Goal: Information Seeking & Learning: Learn about a topic

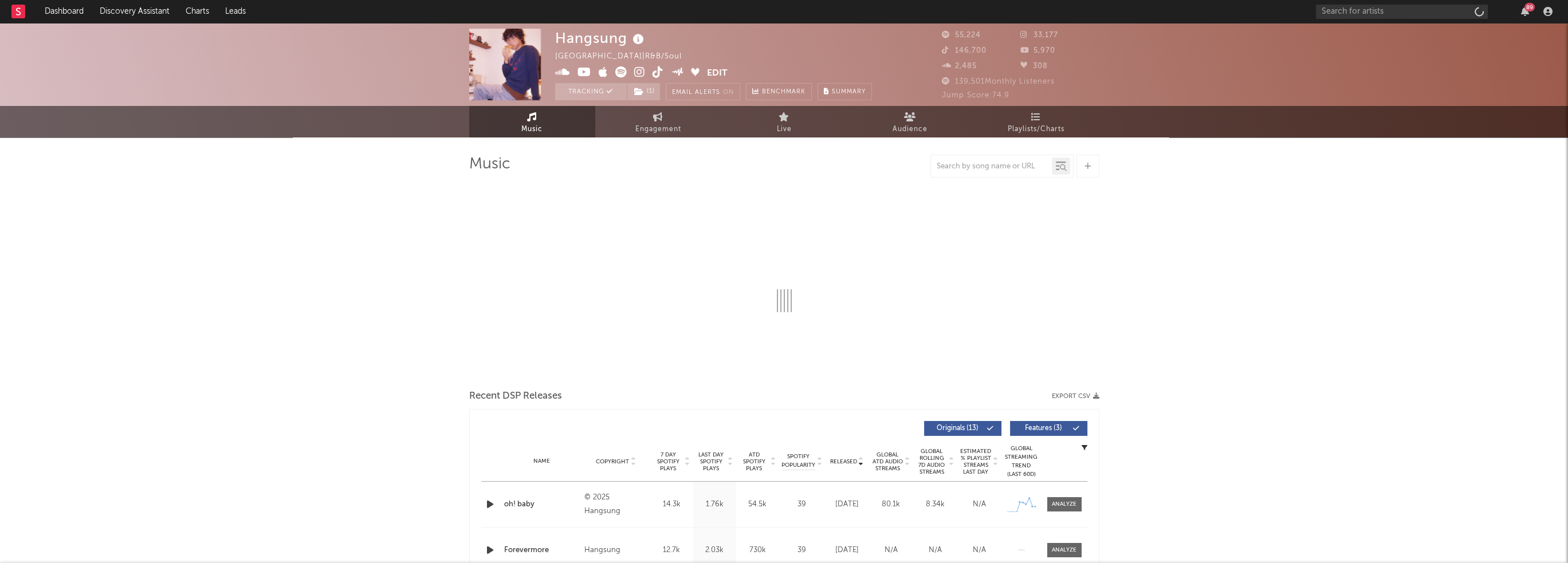
select select "6m"
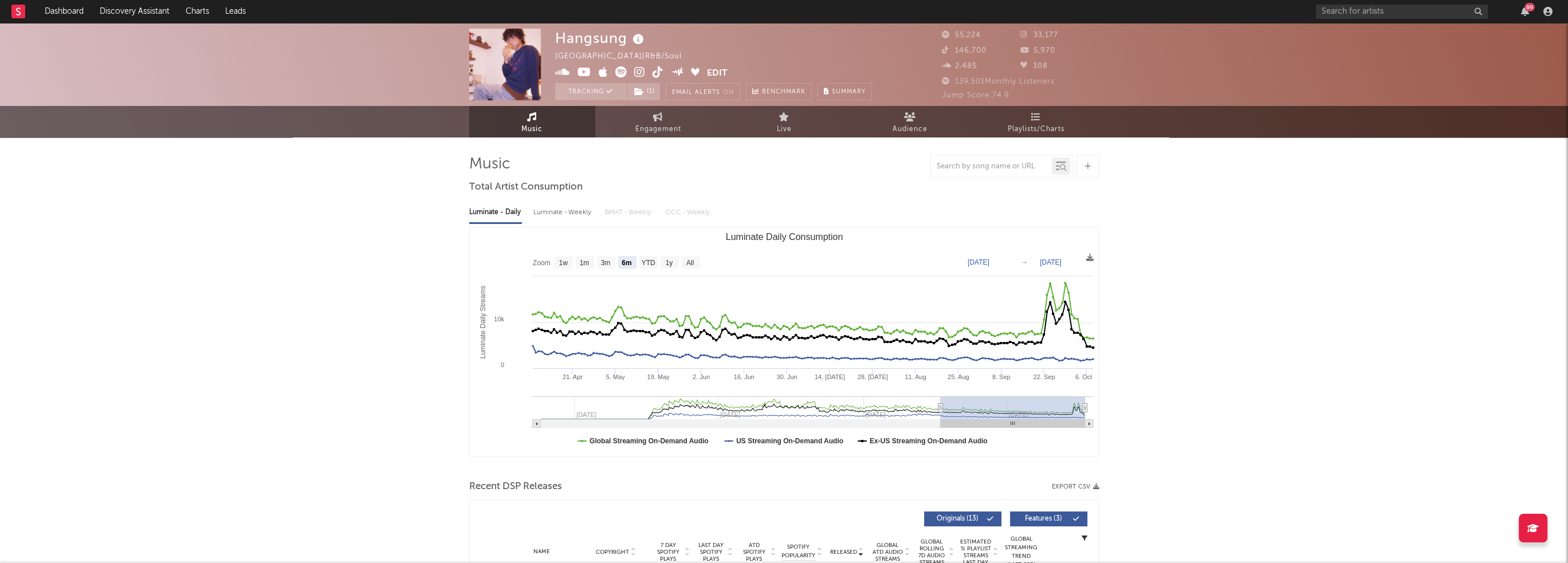
click at [1522, 12] on icon "button" at bounding box center [1524, 11] width 8 height 9
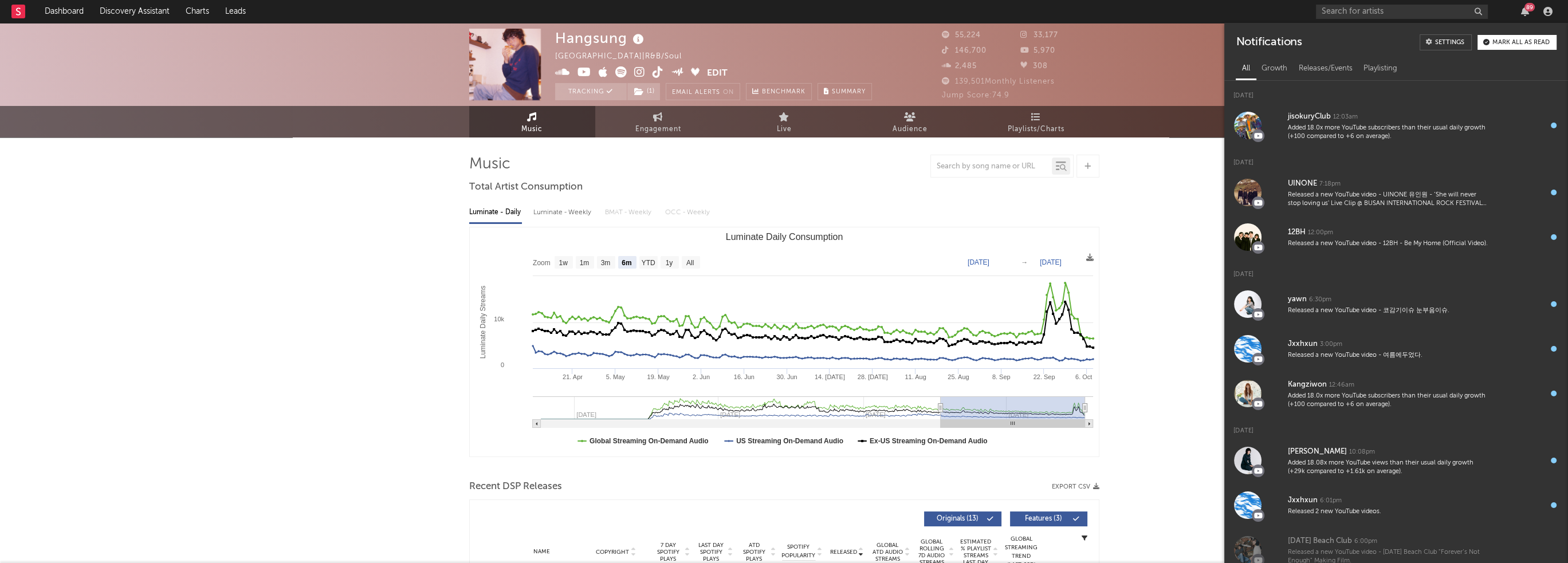
click at [1522, 12] on icon "button" at bounding box center [1524, 11] width 8 height 9
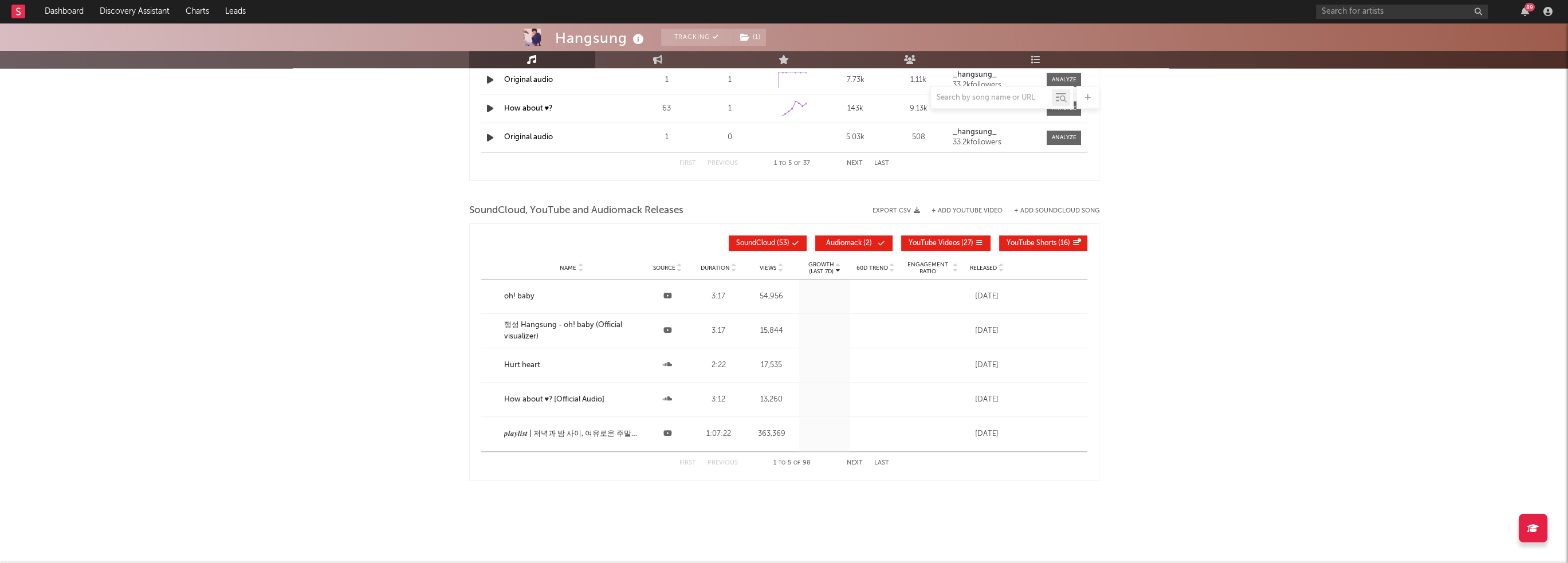
scroll to position [1189, 0]
click at [1523, 20] on div "89" at bounding box center [1436, 11] width 240 height 23
click at [1521, 14] on icon "button" at bounding box center [1524, 11] width 8 height 9
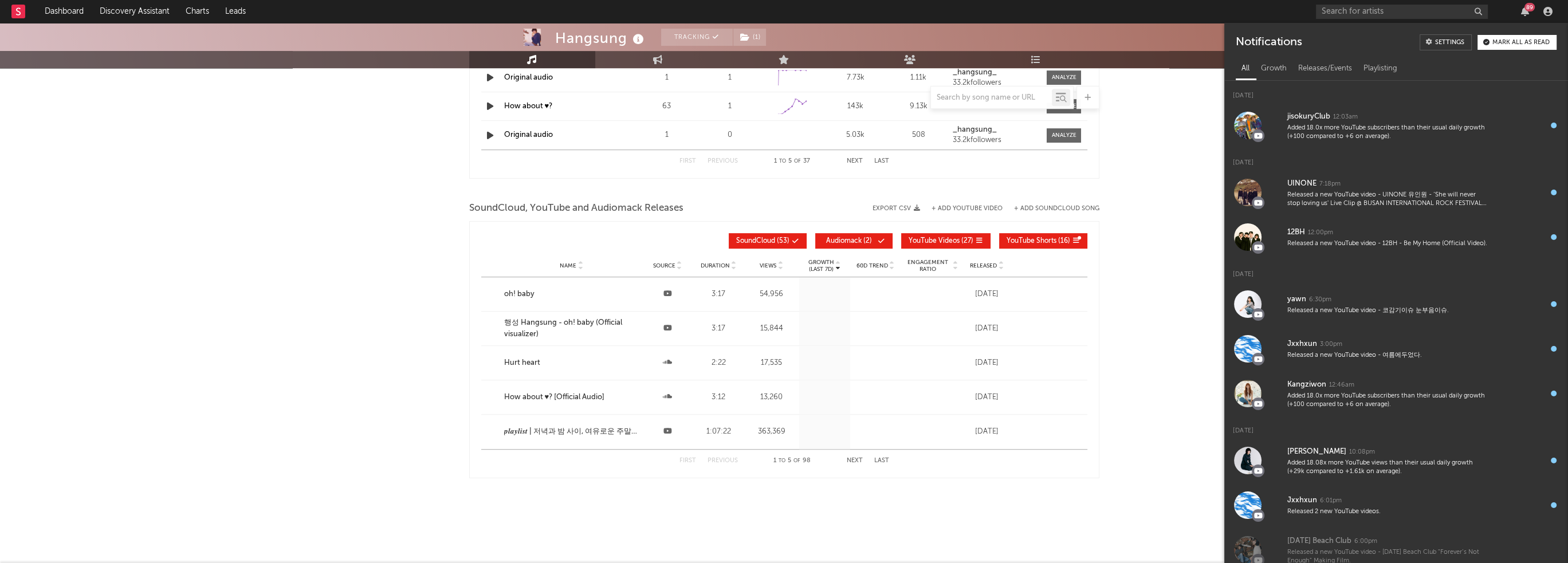
click at [1521, 14] on icon "button" at bounding box center [1524, 11] width 8 height 9
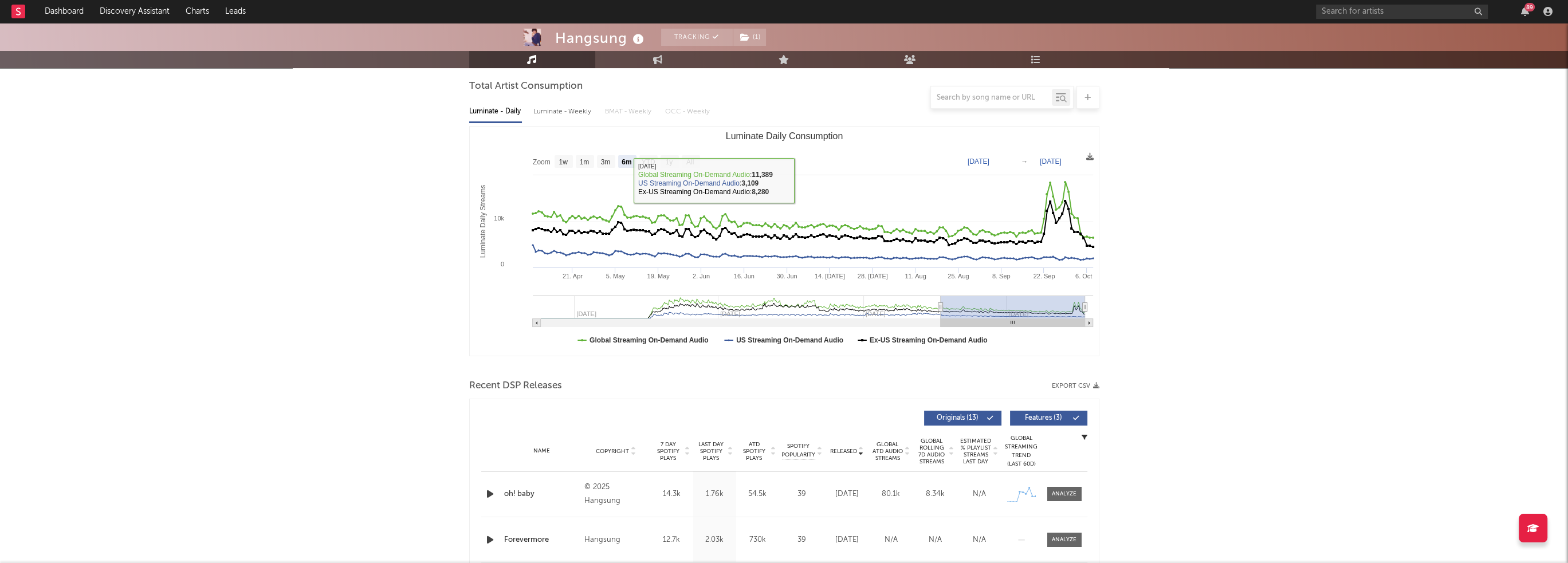
click at [664, 55] on link "Engagement" at bounding box center [657, 59] width 126 height 17
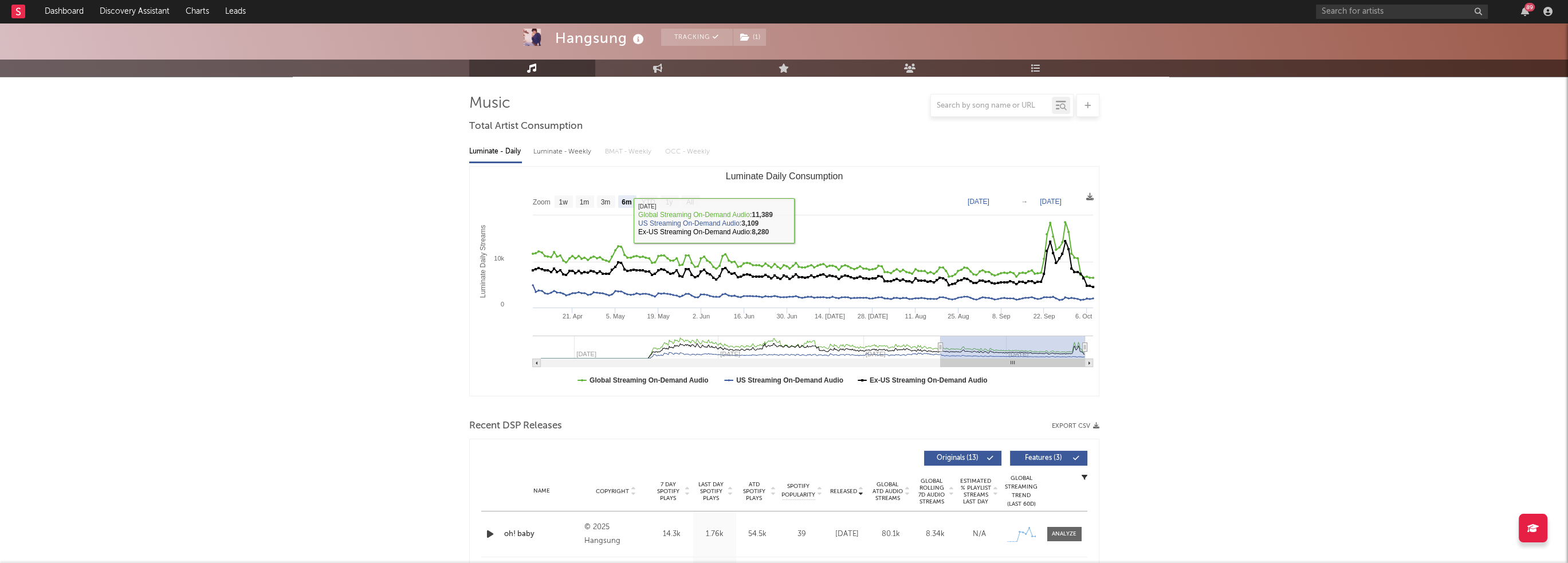
select select "1w"
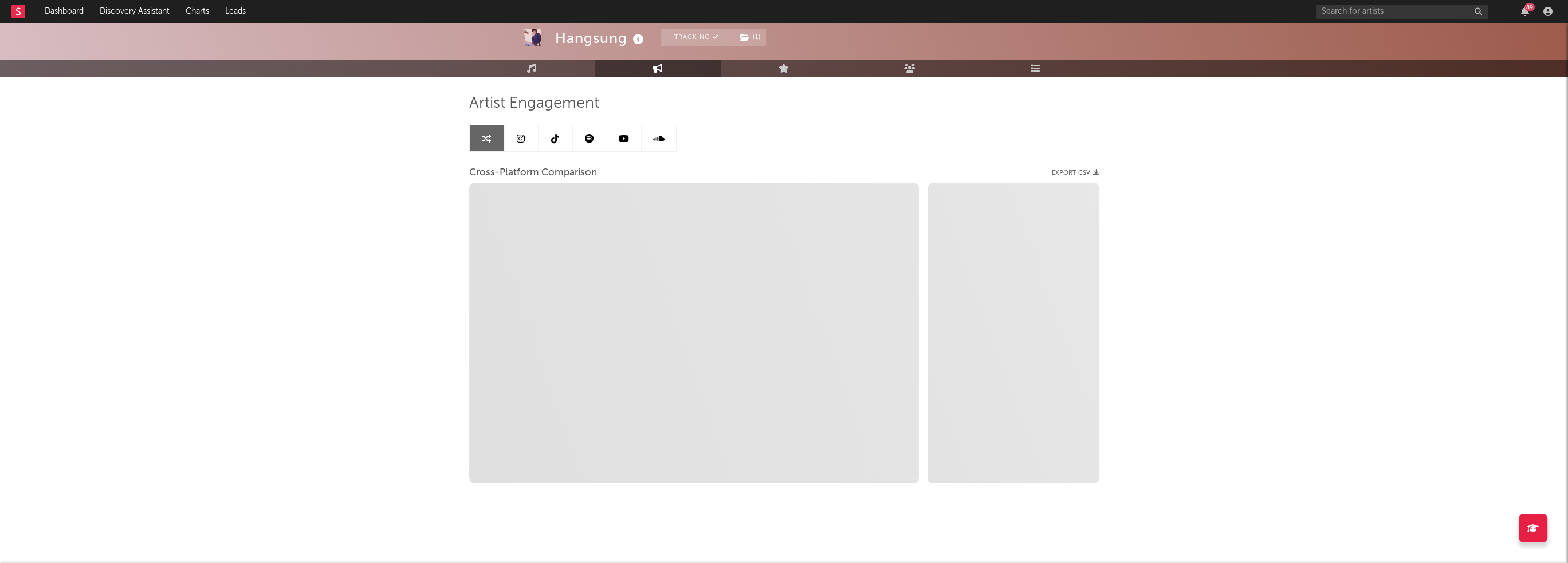
click at [519, 136] on icon at bounding box center [520, 138] width 8 height 9
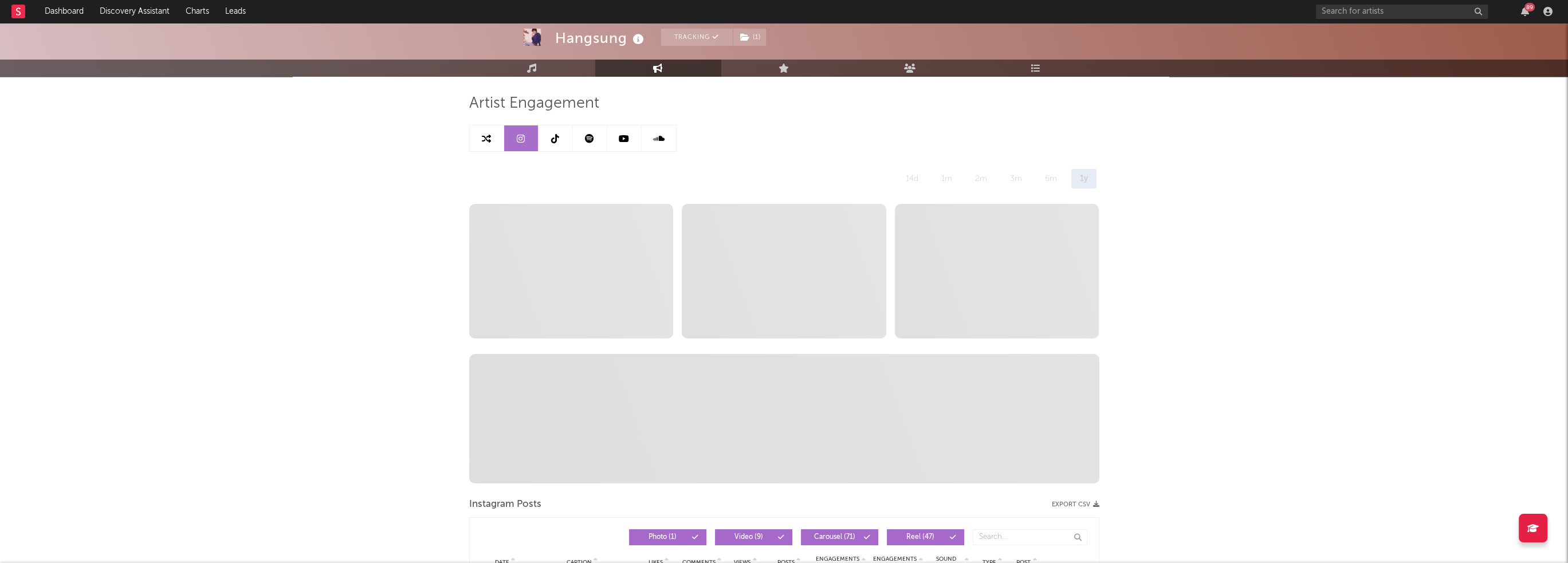
select select "6m"
click at [546, 139] on link at bounding box center [555, 138] width 35 height 26
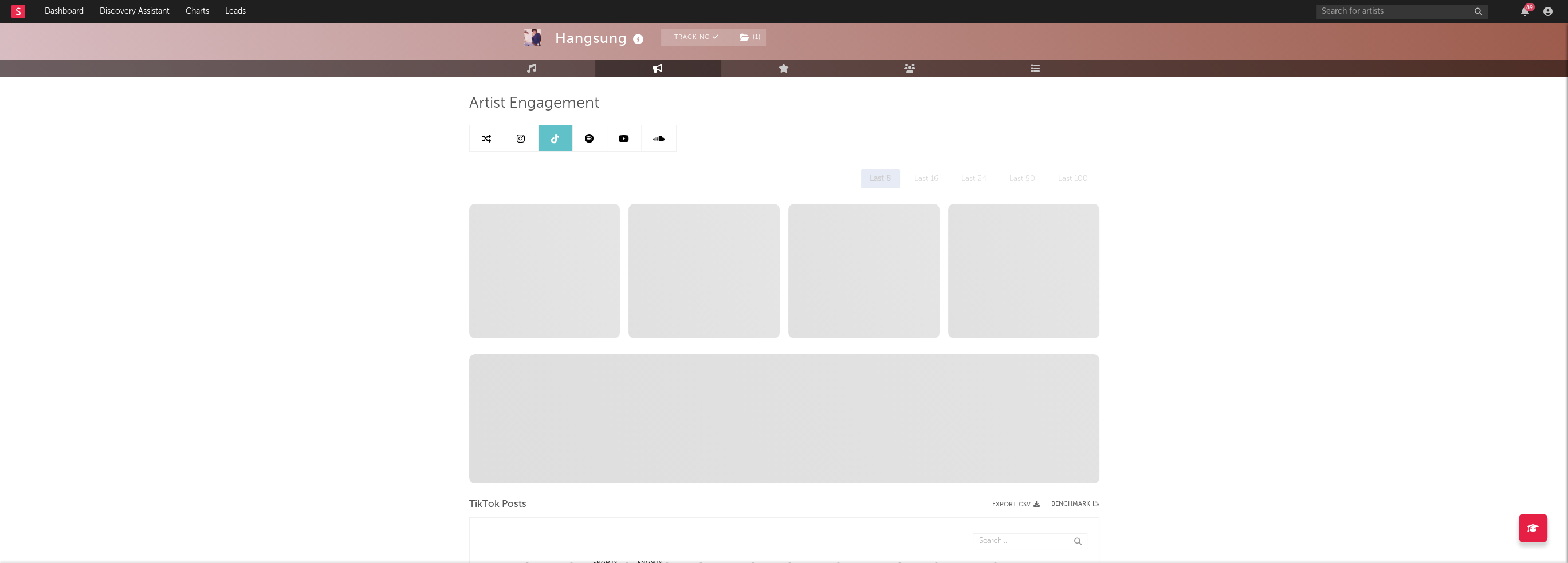
select select "6m"
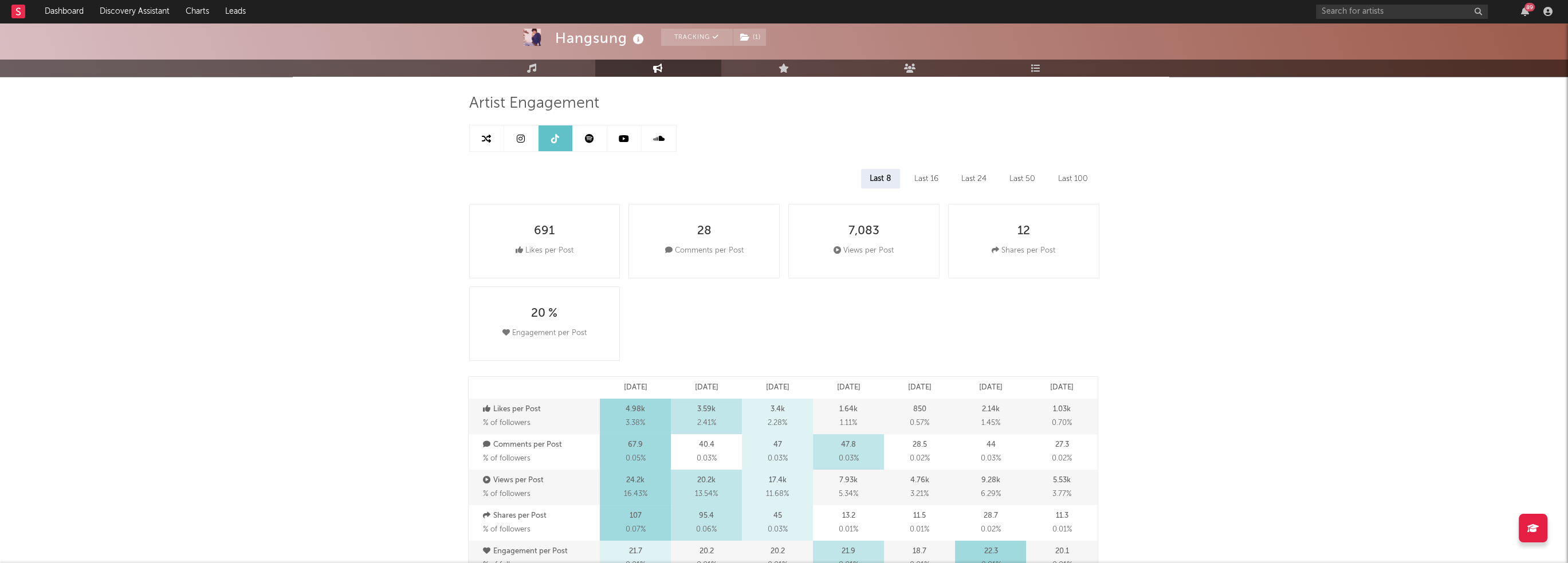
scroll to position [348, 0]
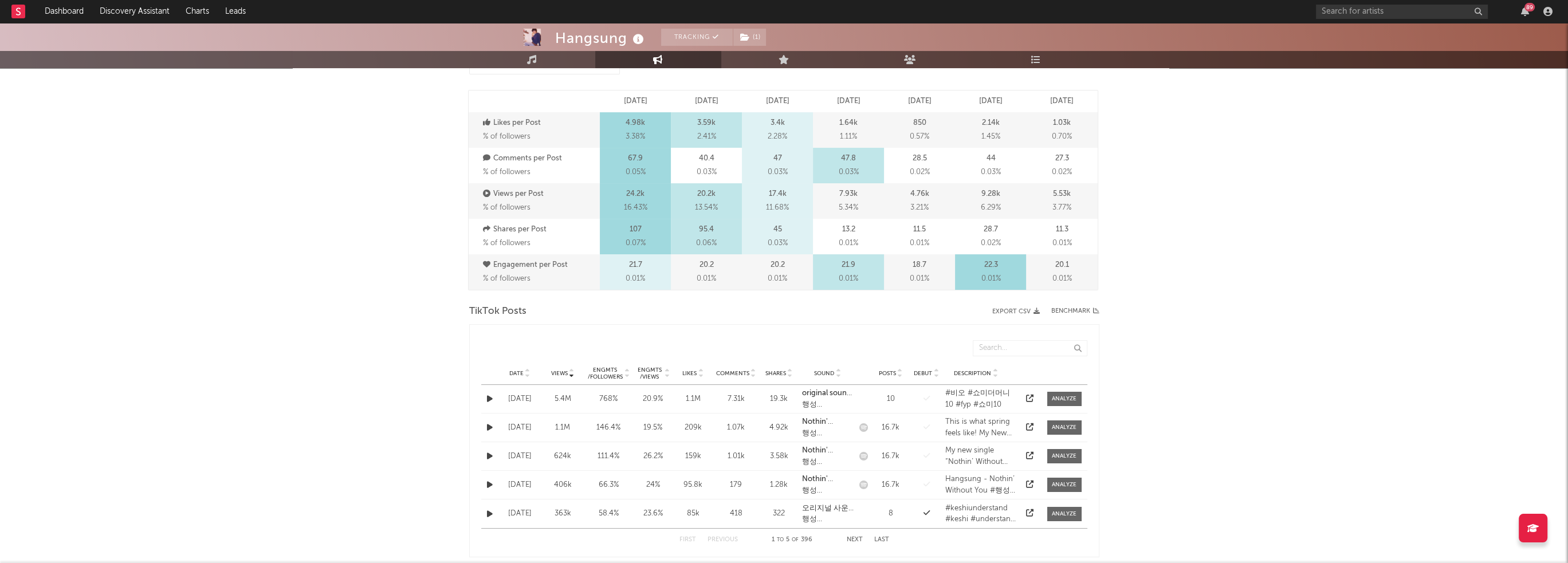
click at [522, 375] on span "Date" at bounding box center [516, 373] width 14 height 7
click at [819, 405] on div "행성 HangSung" at bounding box center [827, 405] width 52 height 12
click at [838, 396] on strong "오리지널 사운드 - 행성 HangSung" at bounding box center [827, 404] width 52 height 30
click at [411, 348] on div "Hangsung Tracking ( 1 ) [GEOGRAPHIC_DATA] | R&B/Soul Edit Tracking ( 1 ) Email …" at bounding box center [784, 554] width 1568 height 1756
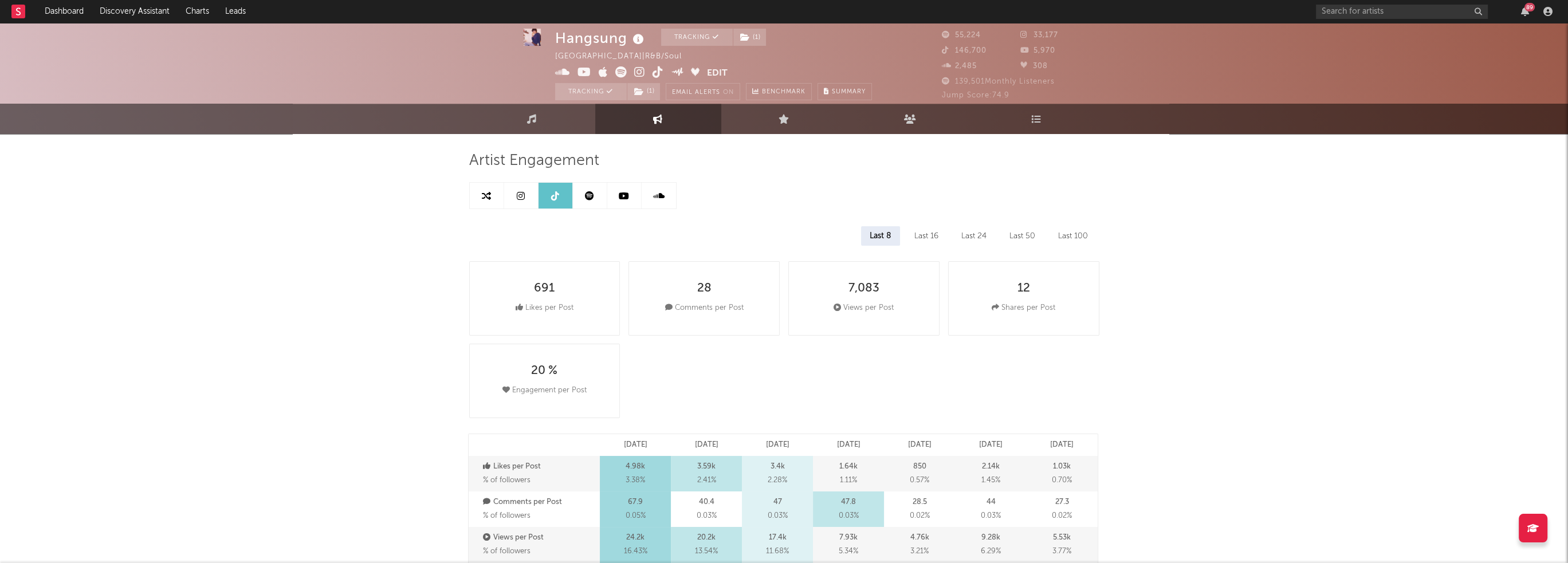
scroll to position [0, 0]
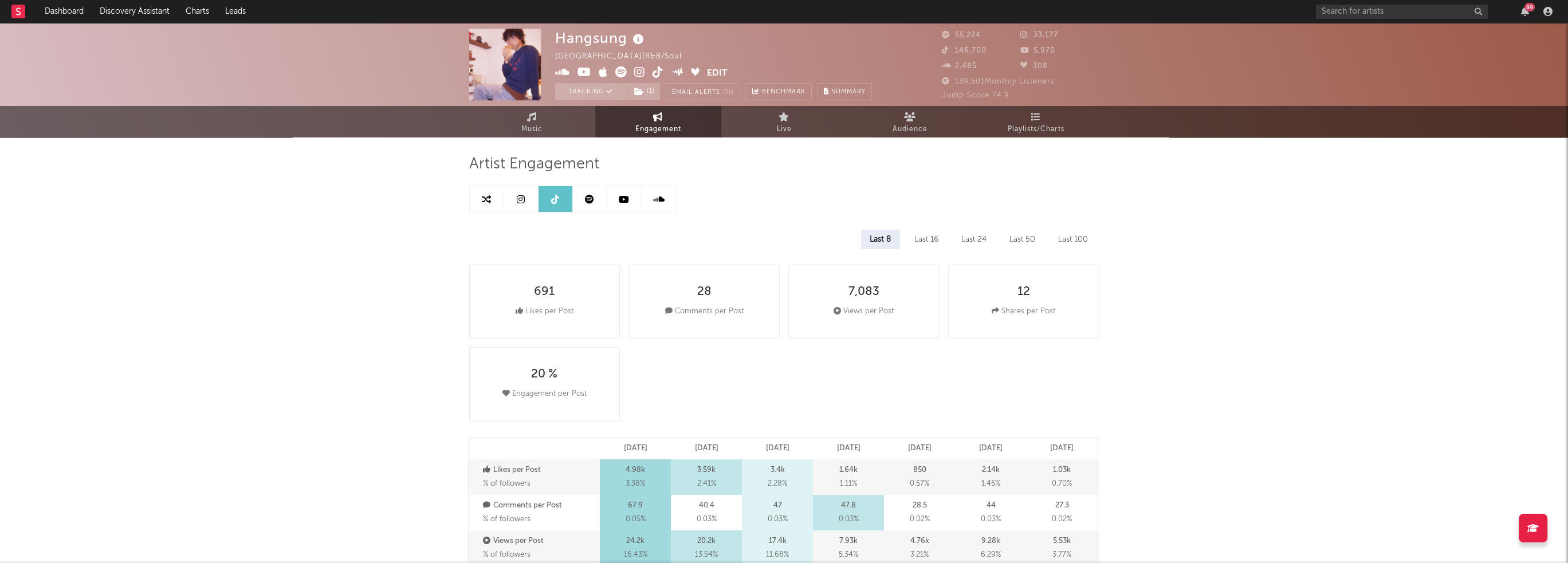
click at [1527, 12] on icon "button" at bounding box center [1524, 11] width 8 height 9
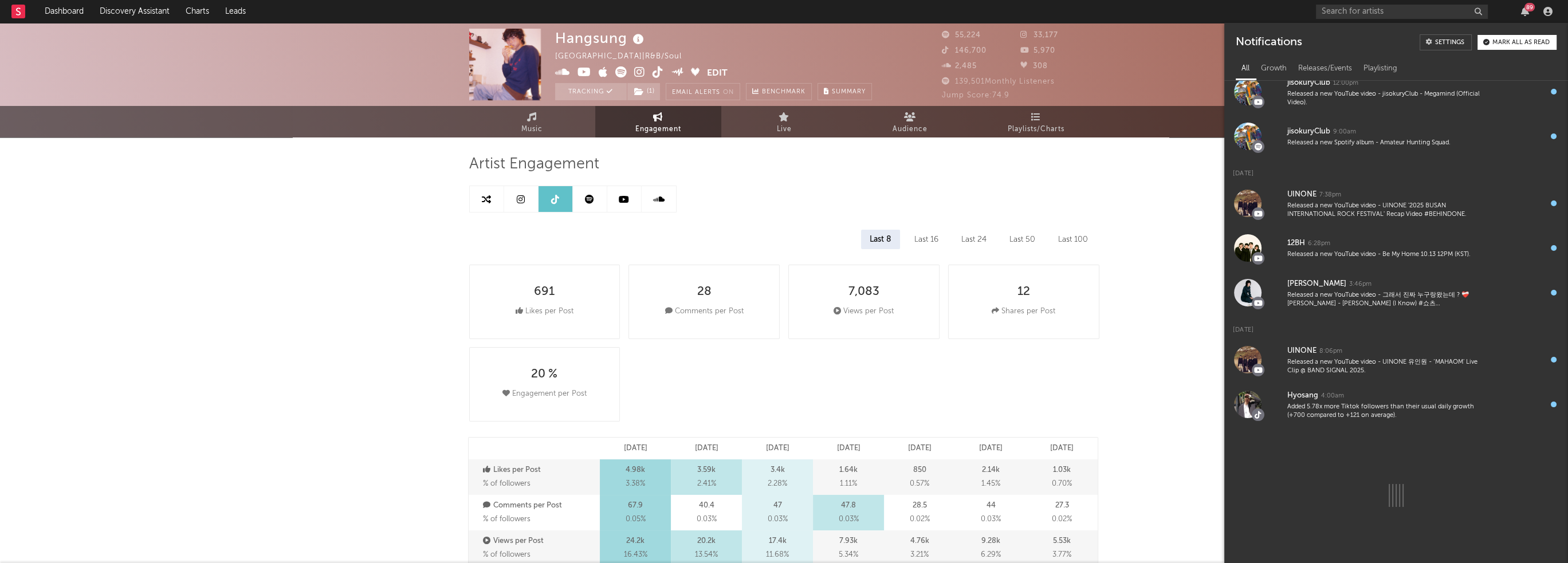
scroll to position [504, 0]
